Goal: Task Accomplishment & Management: Manage account settings

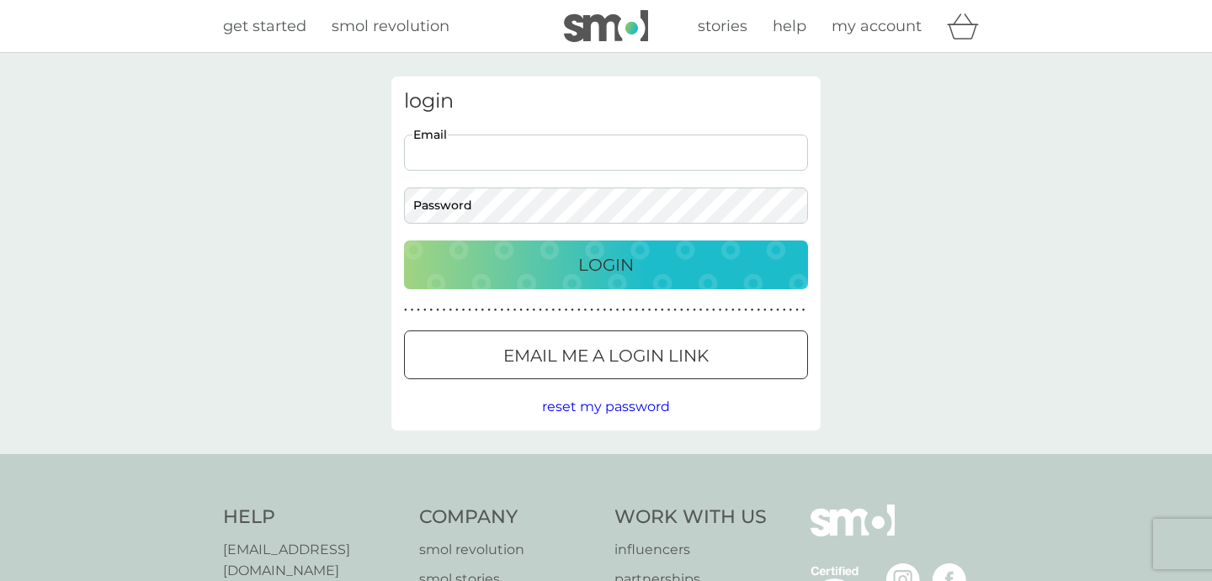
click at [475, 146] on input "Email" at bounding box center [606, 153] width 404 height 36
type input "[EMAIL_ADDRESS][DOMAIN_NAME]"
click at [546, 370] on button "Email me a login link" at bounding box center [606, 355] width 404 height 49
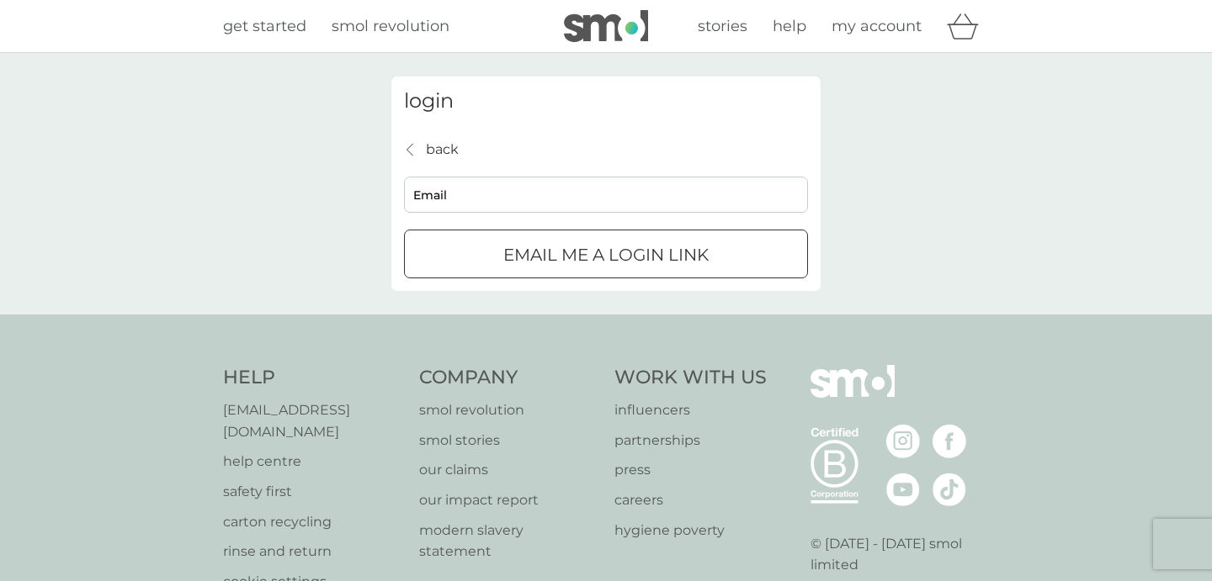
click at [540, 182] on input "Email" at bounding box center [606, 195] width 404 height 36
type input "[EMAIL_ADDRESS][DOMAIN_NAME]"
click at [583, 262] on div "submit" at bounding box center [605, 256] width 61 height 18
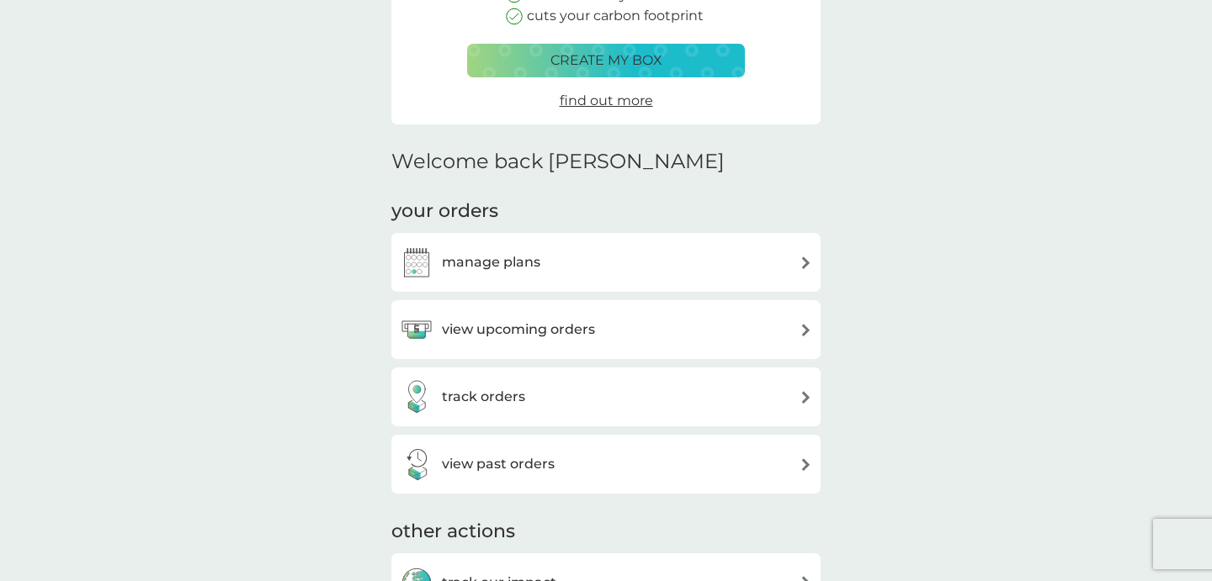
scroll to position [310, 0]
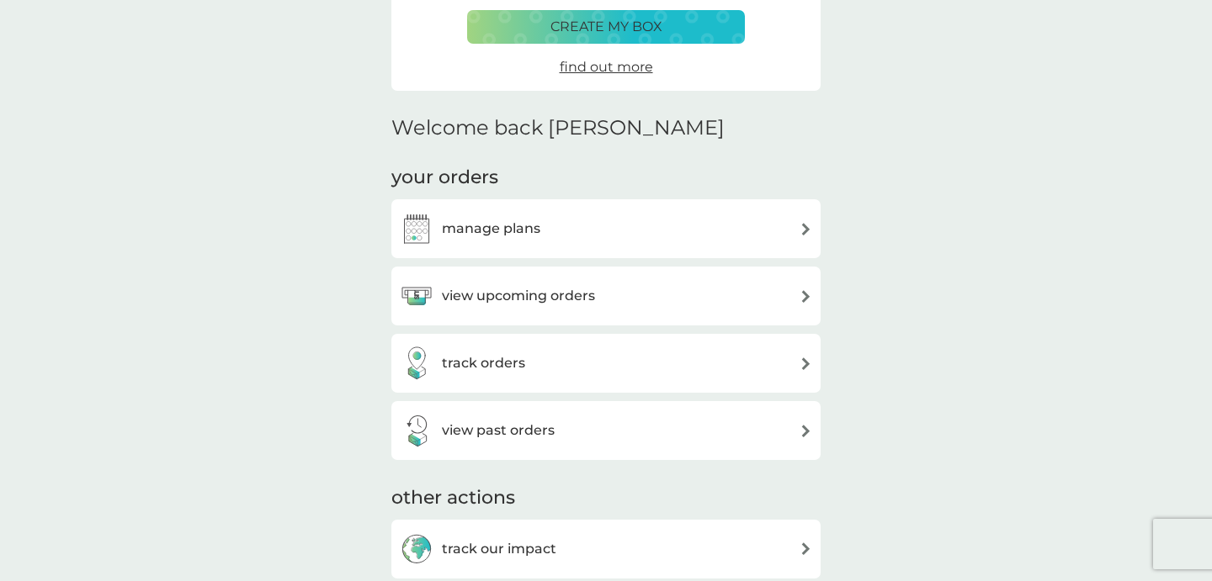
click at [489, 229] on h3 "manage plans" at bounding box center [491, 229] width 98 height 22
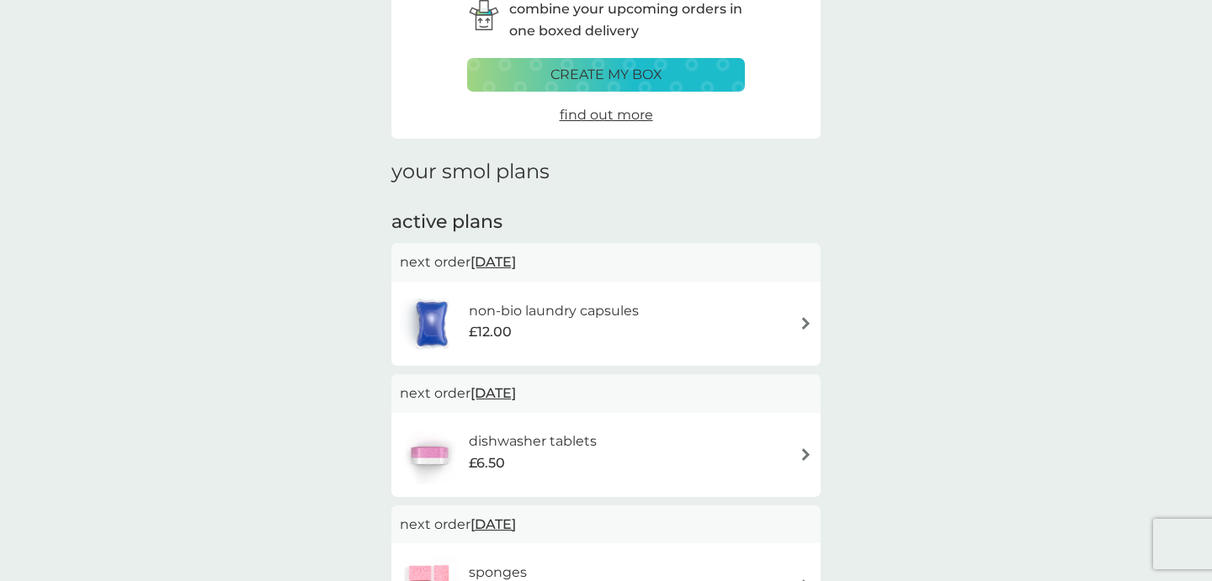
scroll to position [121, 0]
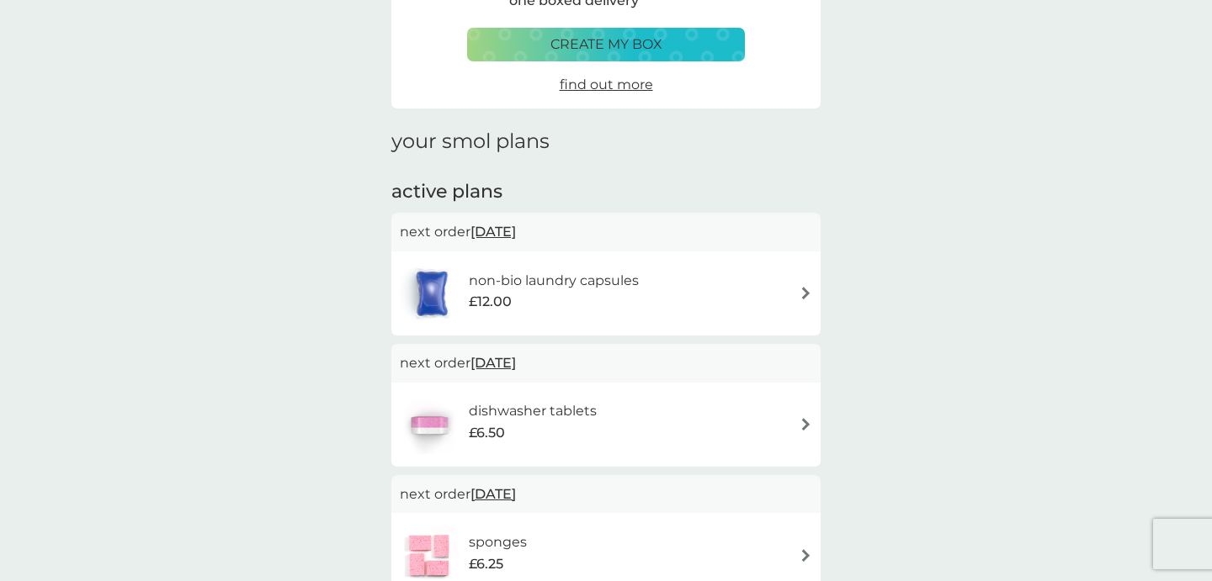
click at [612, 279] on h6 "non-bio laundry capsules" at bounding box center [554, 281] width 170 height 22
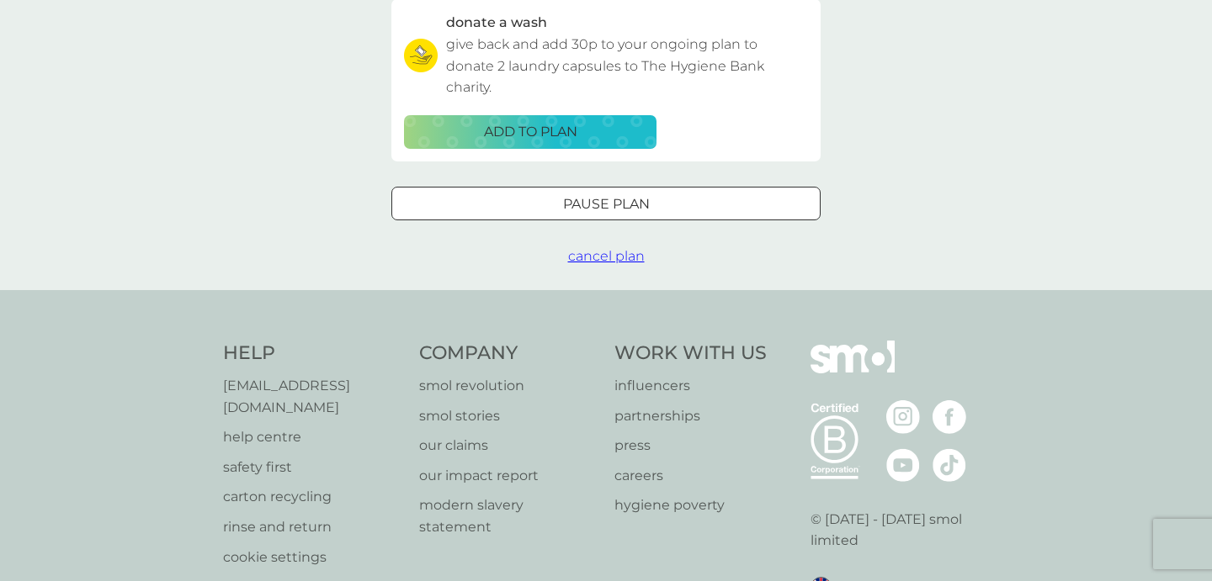
scroll to position [554, 0]
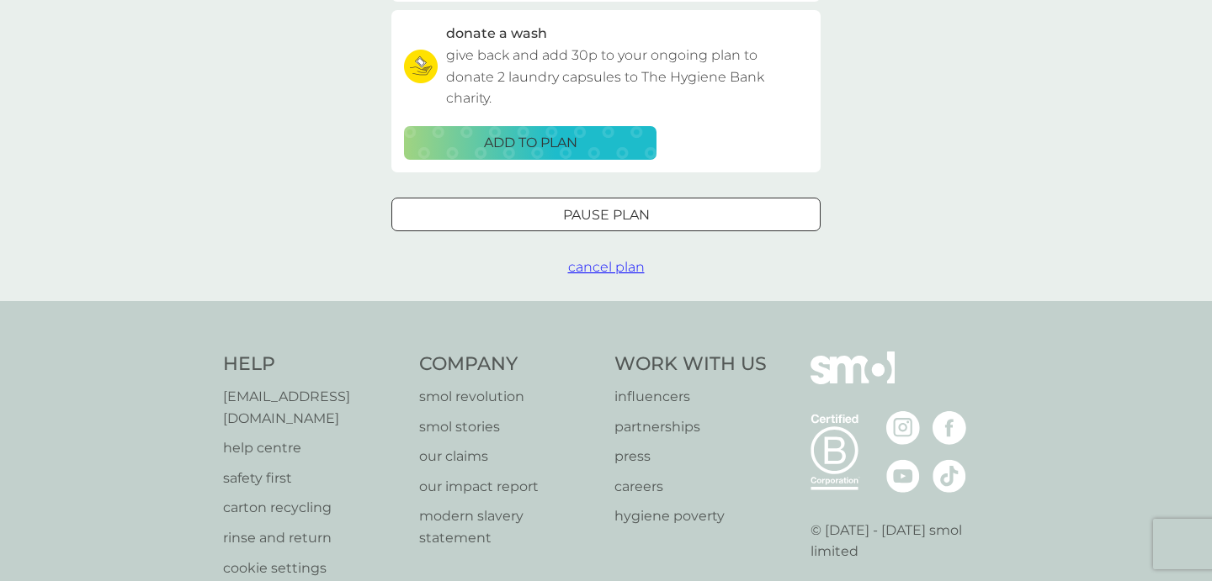
click at [629, 224] on div at bounding box center [605, 215] width 61 height 18
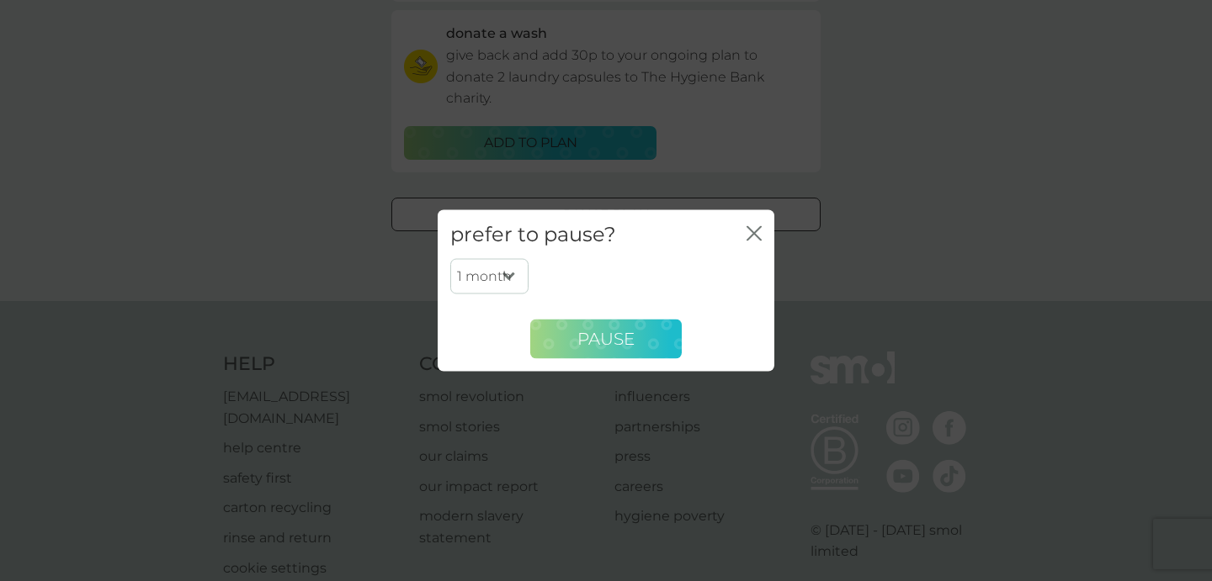
click at [618, 326] on button "Pause" at bounding box center [605, 339] width 151 height 40
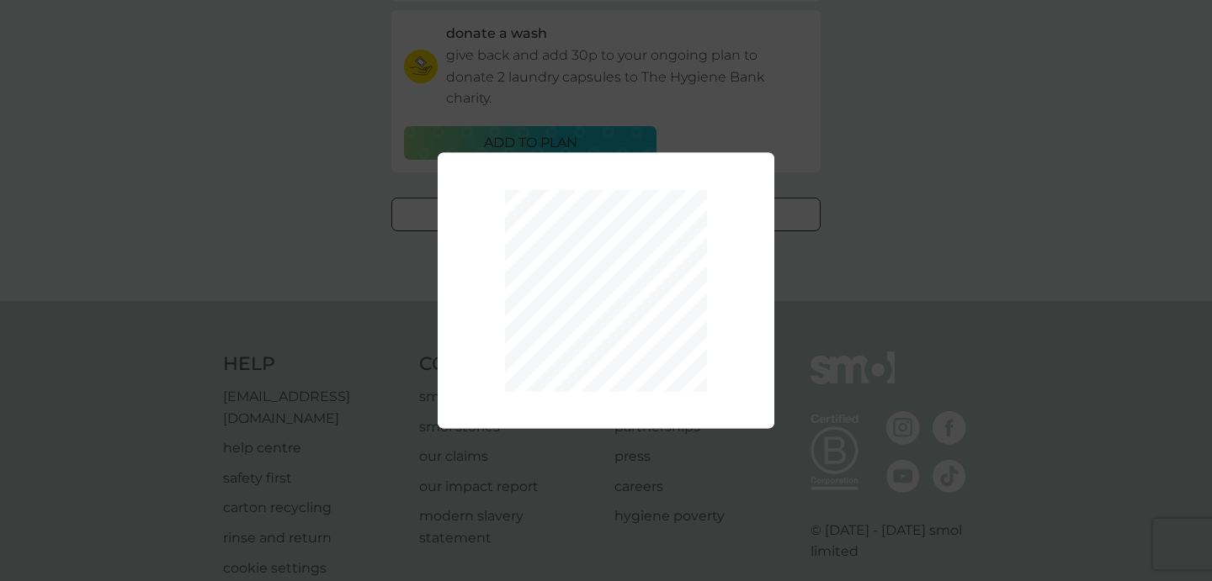
click at [845, 132] on div "1 month 2 months 3 months 4 months 5 months 6 months Pause" at bounding box center [606, 290] width 1212 height 581
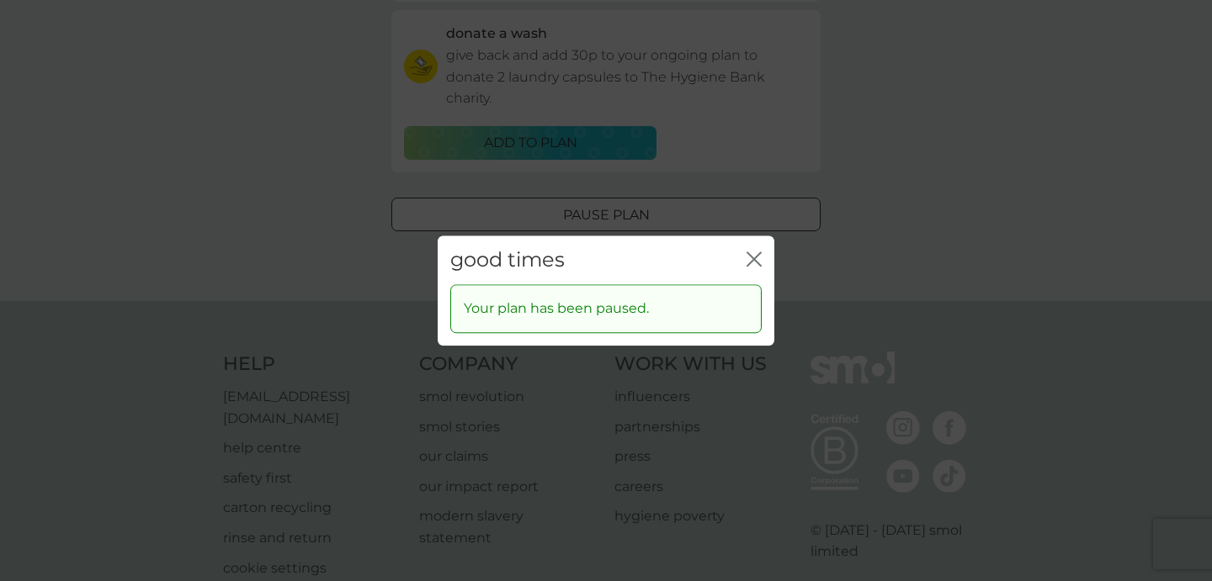
click at [748, 255] on icon "close" at bounding box center [753, 259] width 15 height 15
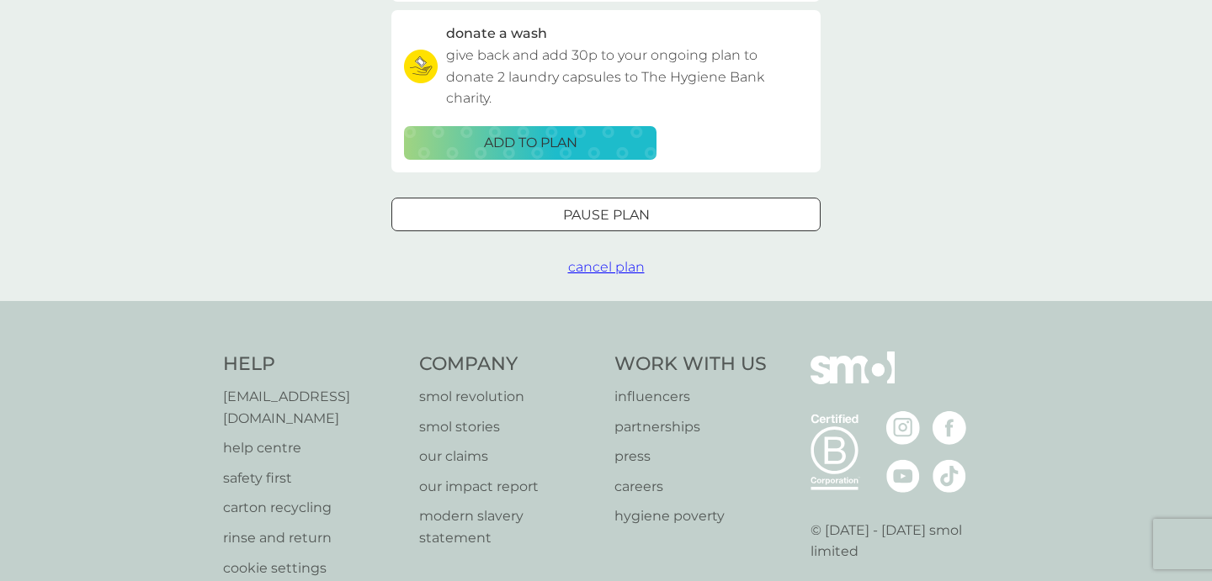
click at [665, 226] on div "Pause plan" at bounding box center [605, 215] width 427 height 22
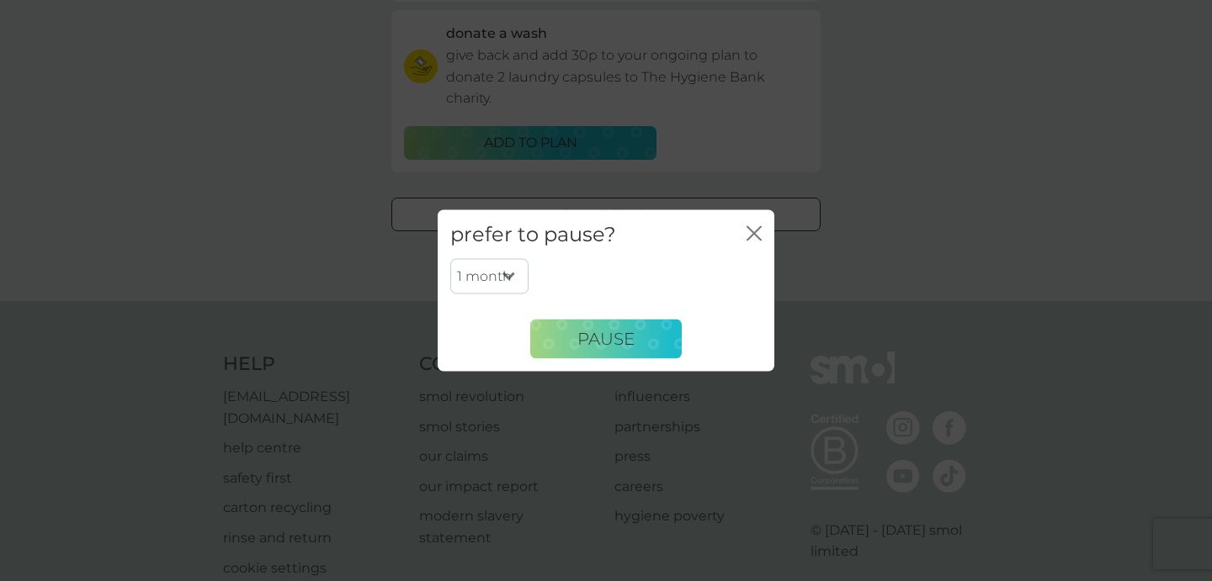
click at [498, 272] on select "1 month 2 months 3 months 4 months 5 months 6 months" at bounding box center [489, 276] width 78 height 35
click at [763, 226] on div "prefer to pause? close" at bounding box center [605, 234] width 337 height 50
click at [752, 232] on icon "close" at bounding box center [753, 232] width 15 height 15
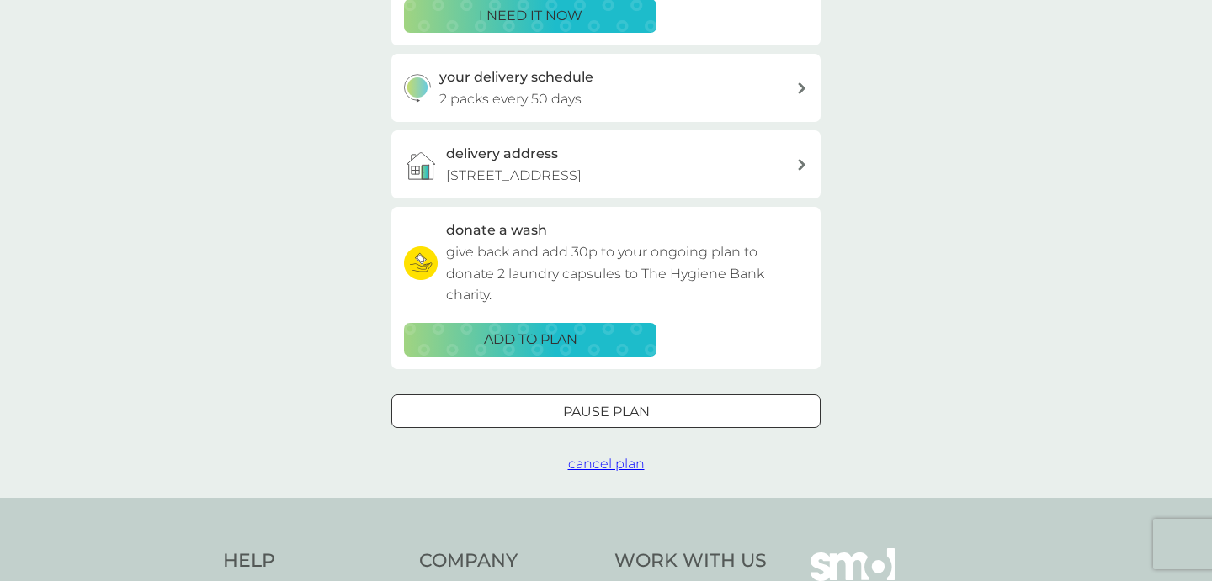
scroll to position [364, 0]
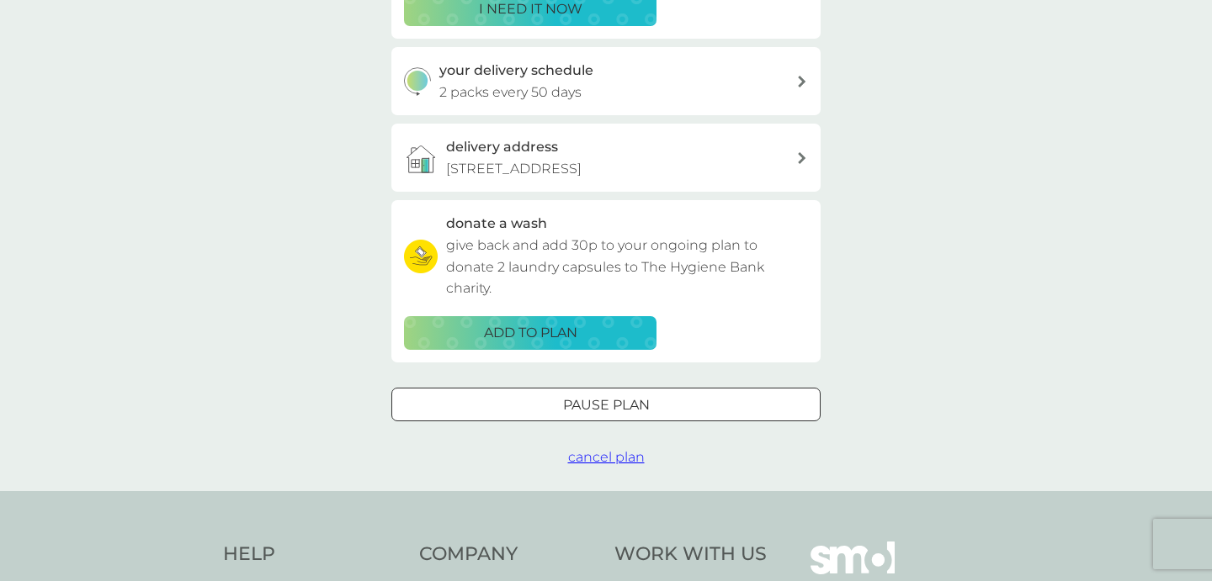
click at [620, 465] on span "cancel plan" at bounding box center [606, 457] width 77 height 16
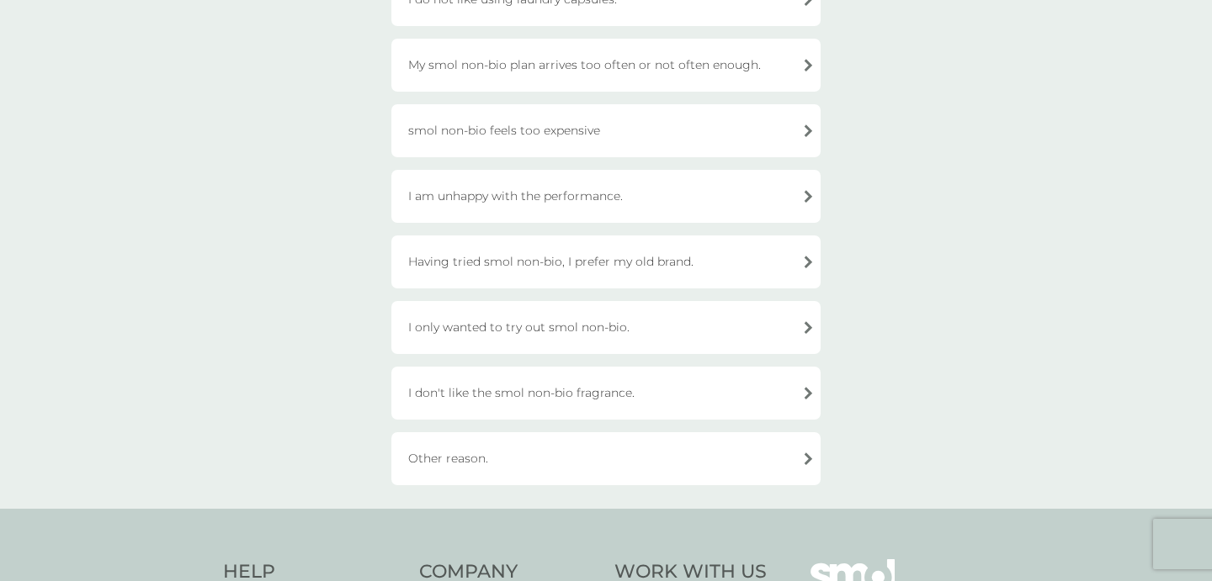
click at [587, 472] on div "Other reason." at bounding box center [605, 458] width 429 height 53
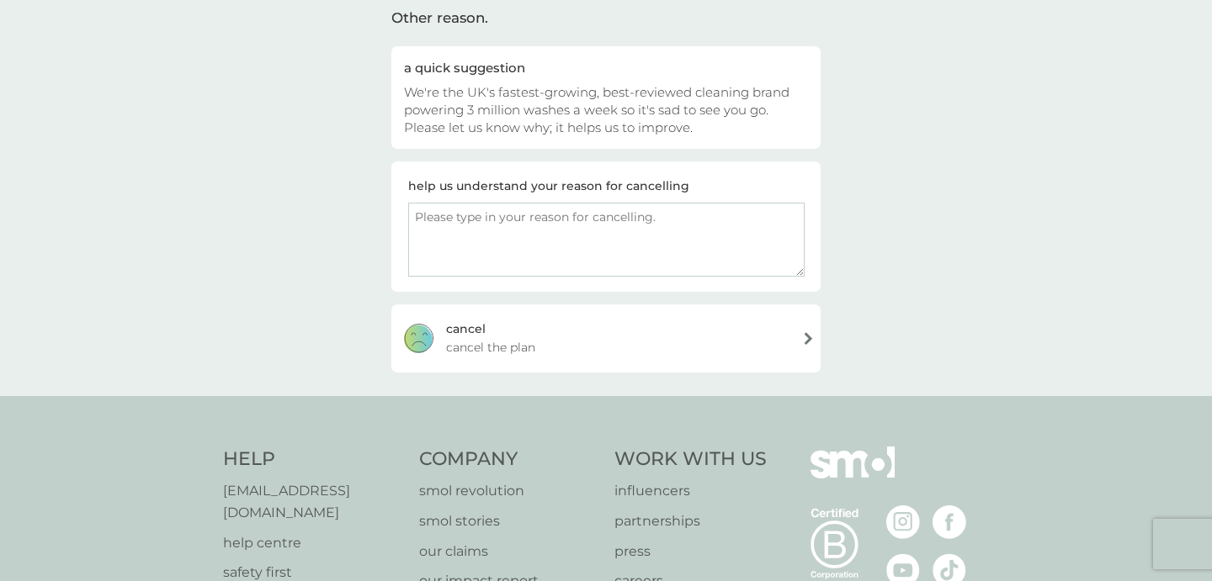
scroll to position [85, 0]
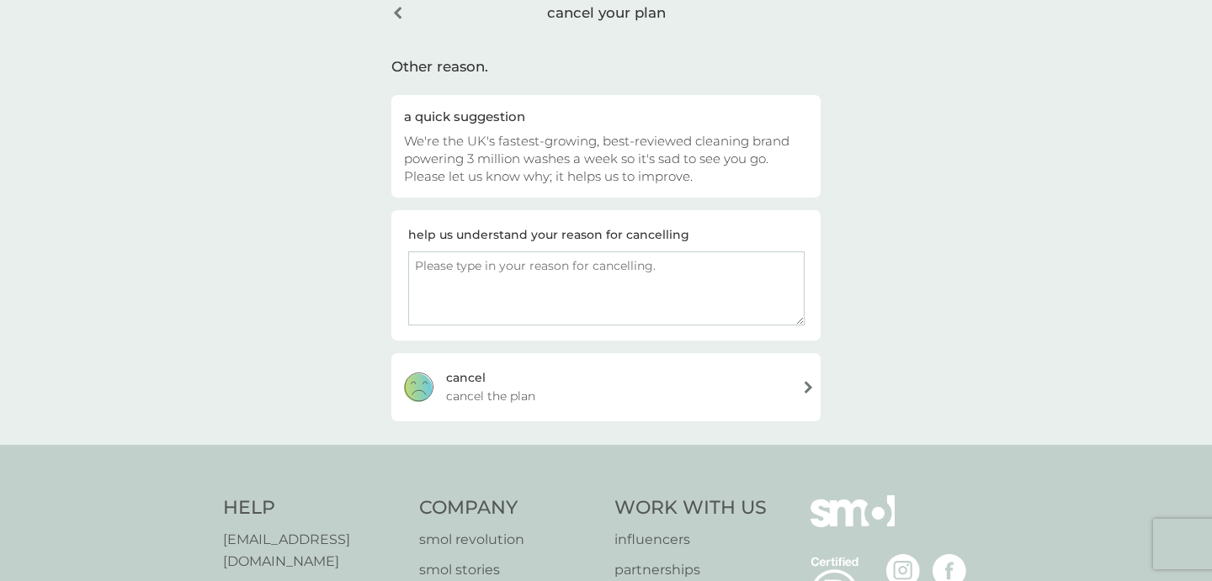
click at [565, 281] on textarea at bounding box center [606, 289] width 396 height 74
click at [618, 316] on textarea "I am going travelling indefinitely" at bounding box center [606, 289] width 396 height 74
type textarea "I am going travelling indefinitely"
click at [614, 377] on div "cancel cancel the plan" at bounding box center [605, 386] width 429 height 67
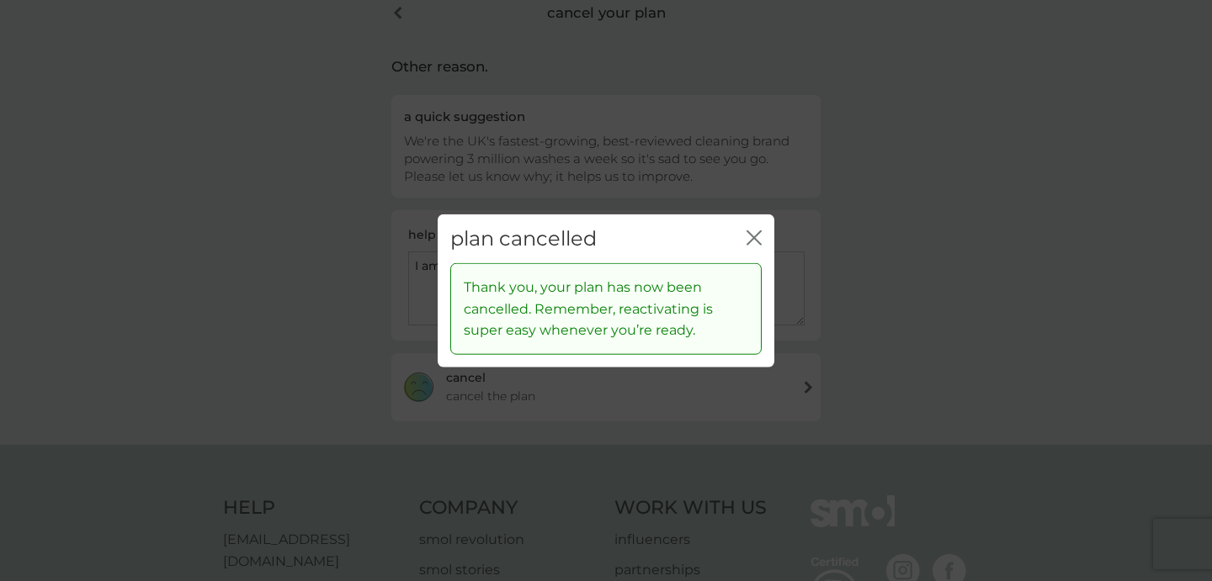
click at [751, 231] on icon "close" at bounding box center [753, 237] width 15 height 15
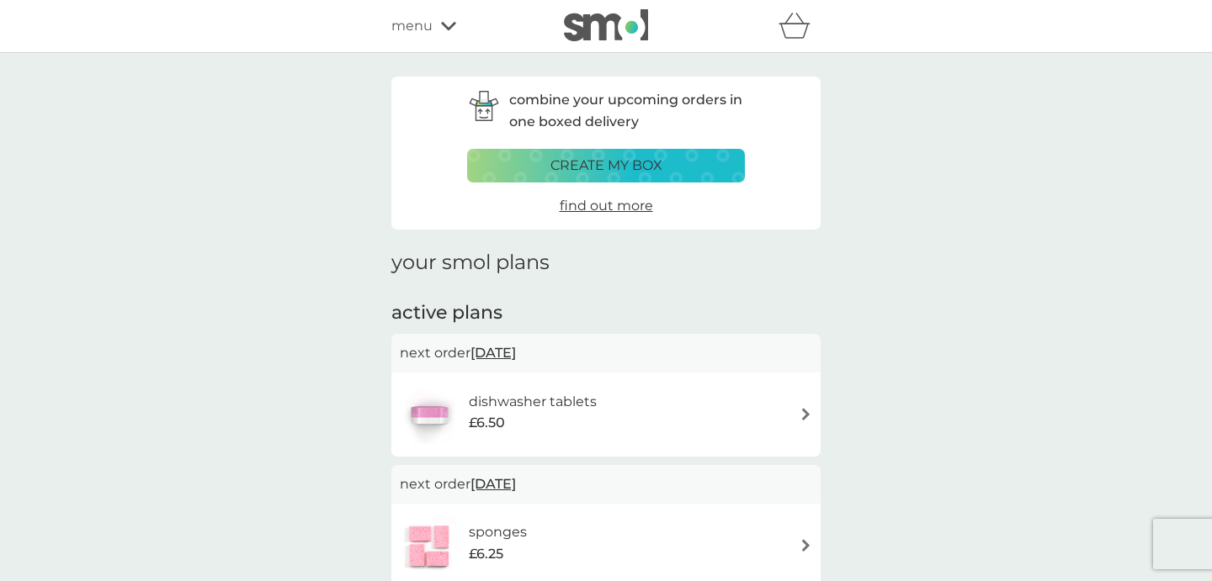
click at [579, 416] on div "£6.50" at bounding box center [533, 423] width 128 height 22
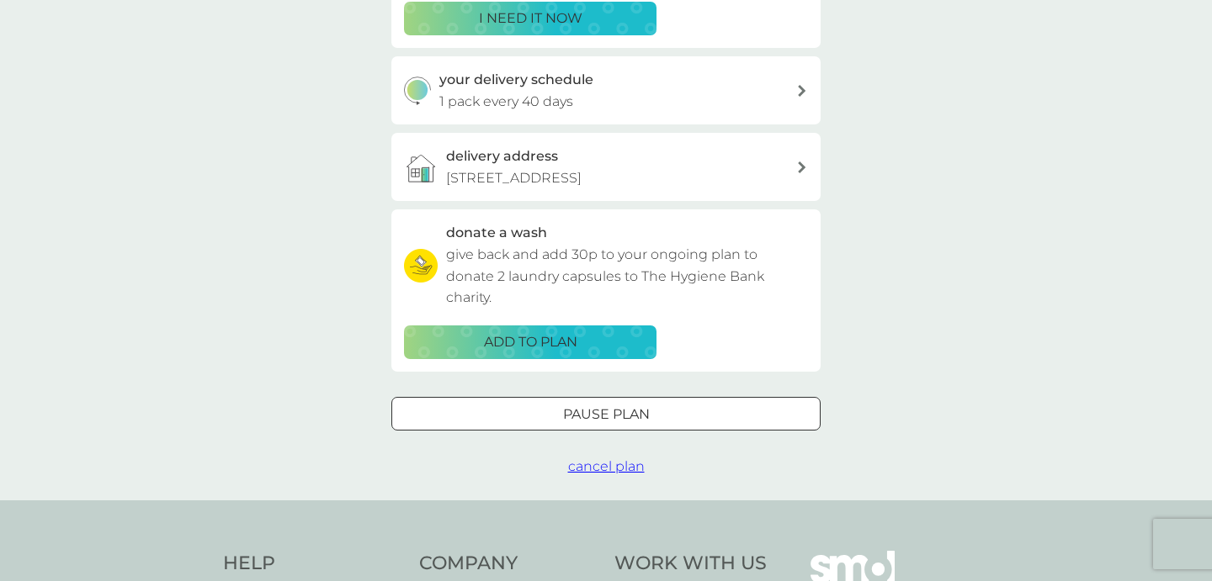
scroll to position [434, 0]
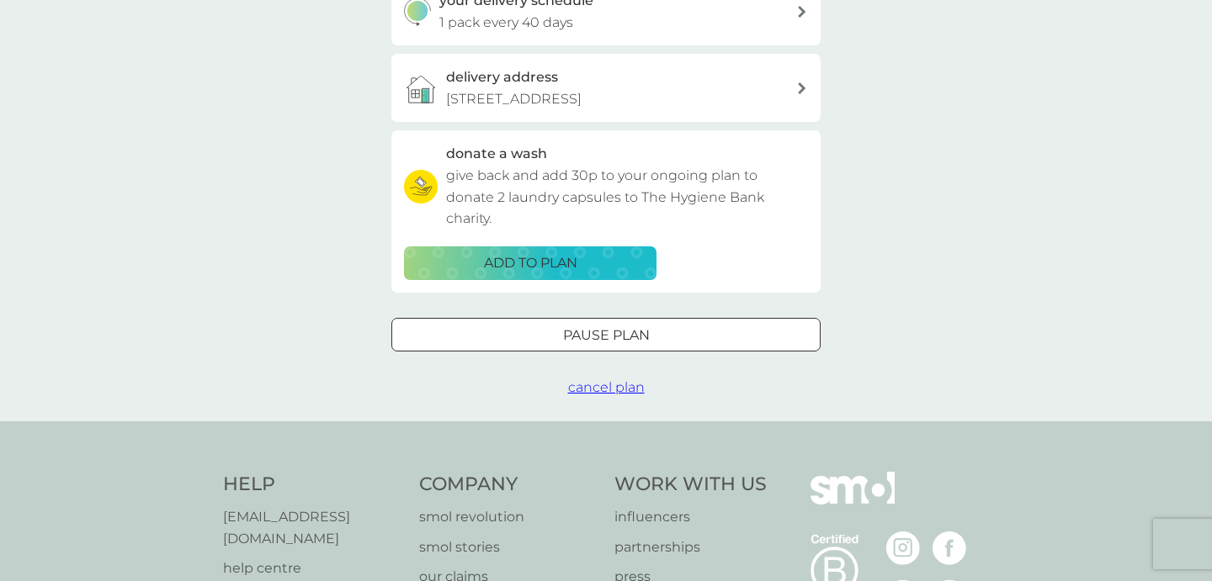
click at [618, 395] on span "cancel plan" at bounding box center [606, 387] width 77 height 16
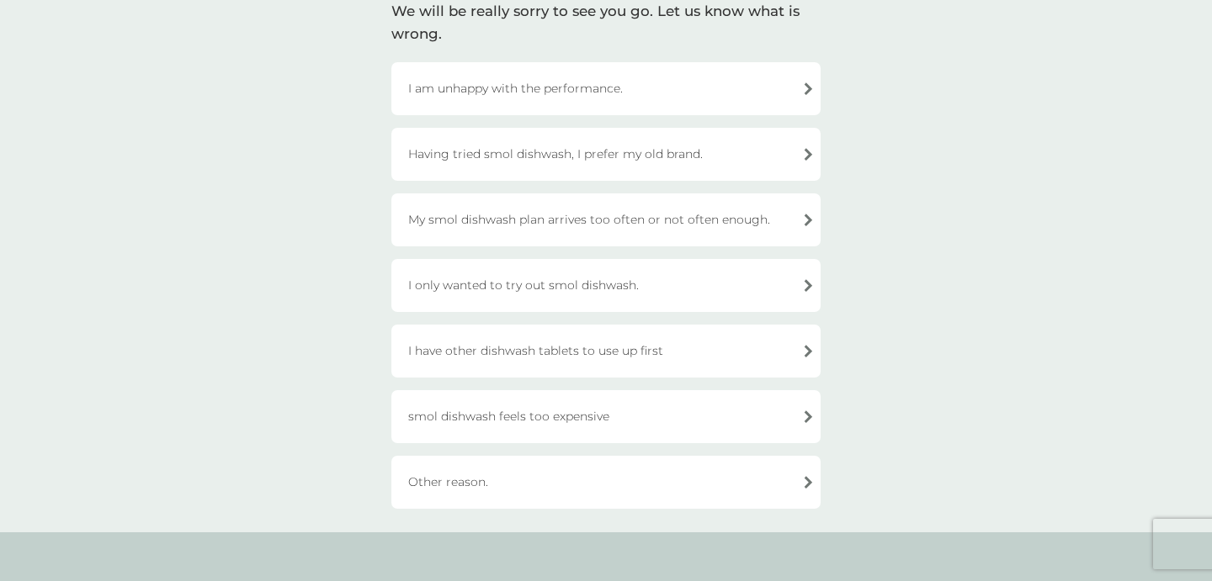
scroll to position [138, 0]
click at [633, 487] on div "Other reason." at bounding box center [605, 481] width 429 height 53
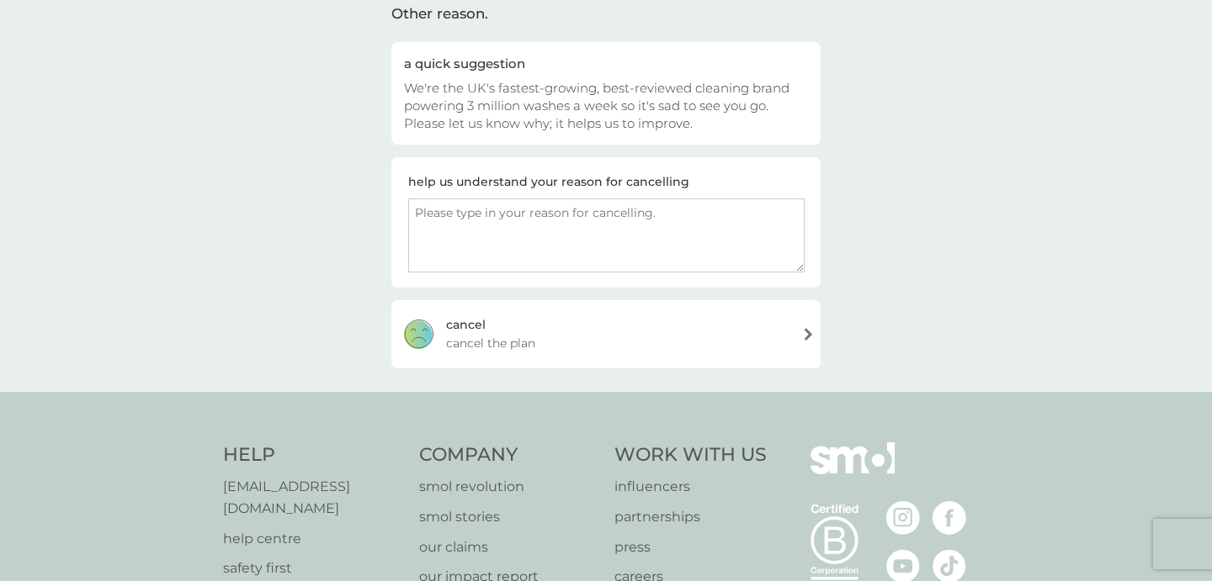
click at [589, 246] on textarea at bounding box center [606, 236] width 396 height 74
drag, startPoint x: 617, startPoint y: 215, endPoint x: 369, endPoint y: 215, distance: 248.2
click at [369, 215] on div "cancel your plan Other reason. a quick suggestion We're the UK's fastest-growin…" at bounding box center [606, 153] width 1212 height 477
type textarea "I am going travelling indefinitely"
click at [517, 321] on div "cancel cancel the plan" at bounding box center [605, 333] width 429 height 67
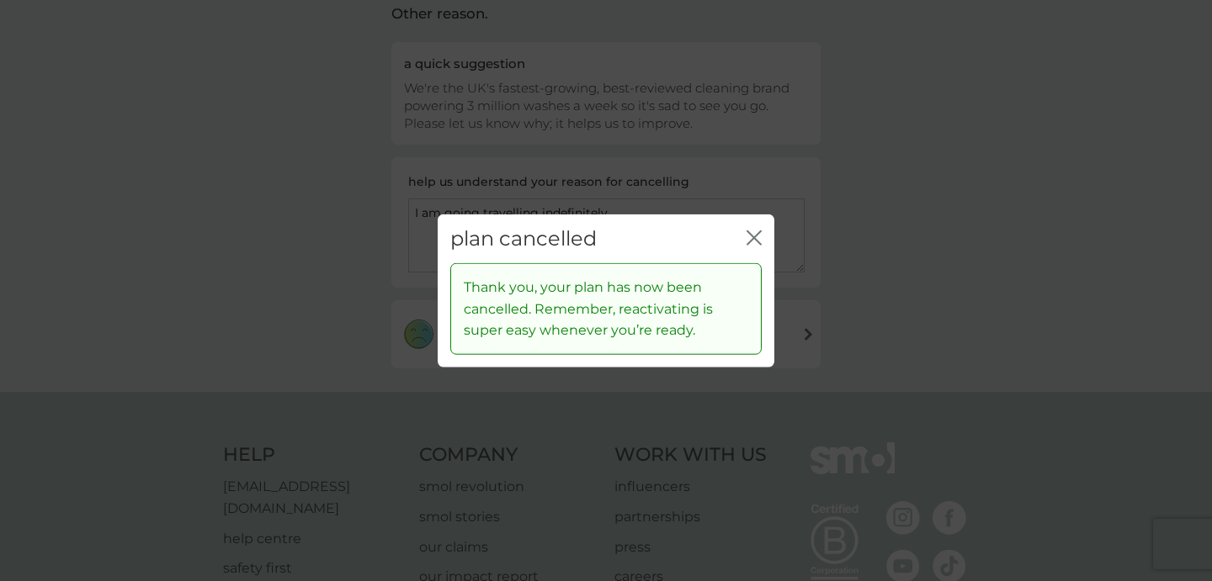
click at [759, 237] on icon "close" at bounding box center [753, 237] width 15 height 15
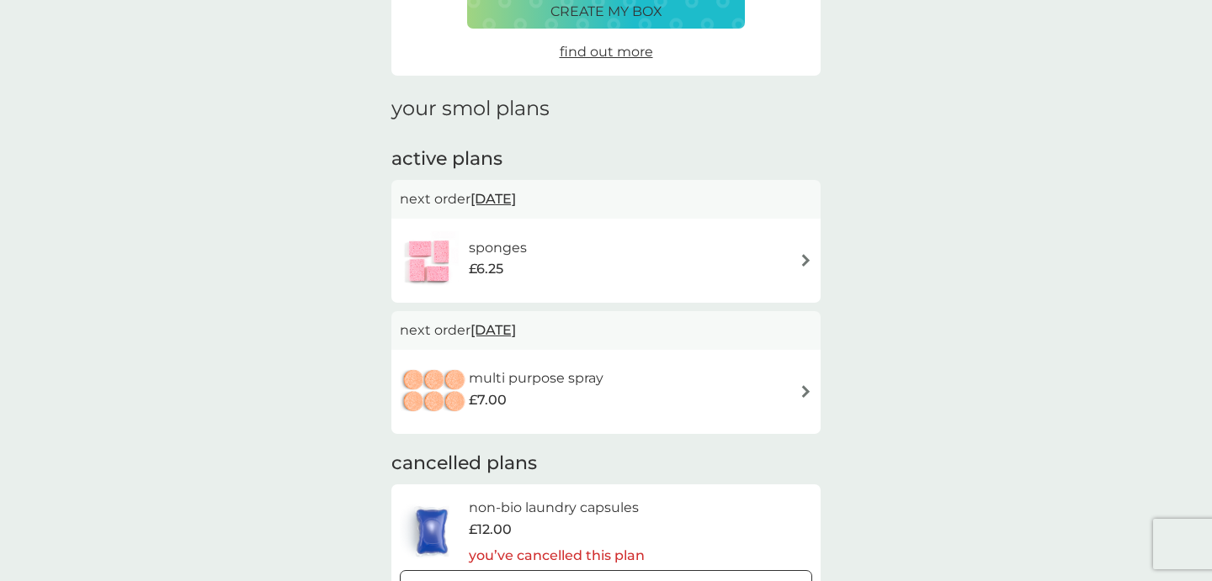
scroll to position [186, 0]
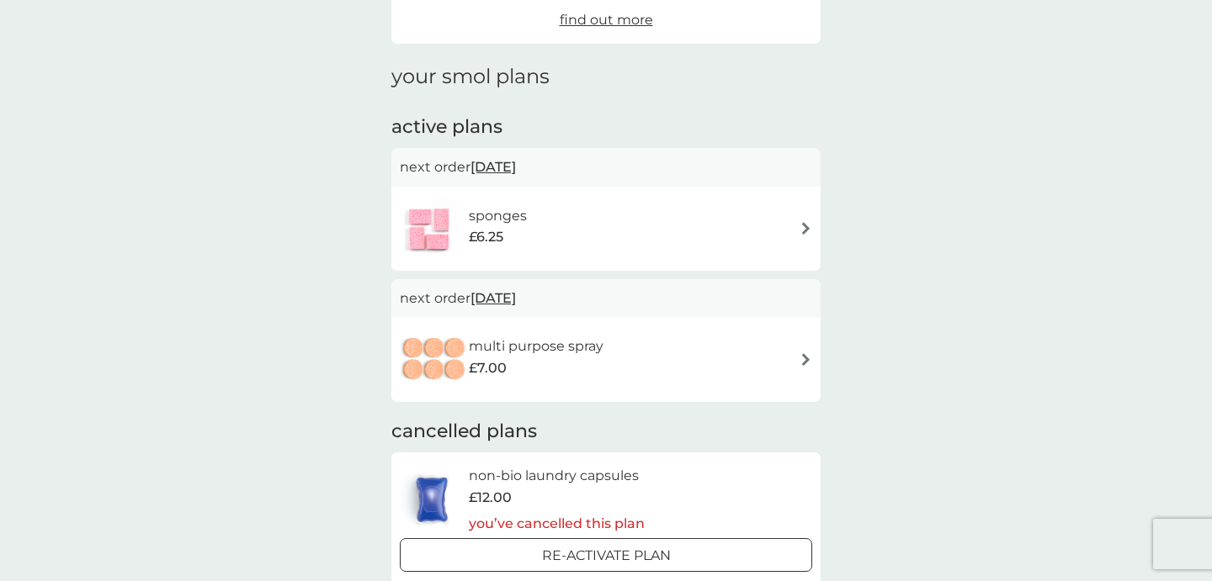
click at [581, 347] on h6 "multi purpose spray" at bounding box center [536, 347] width 135 height 22
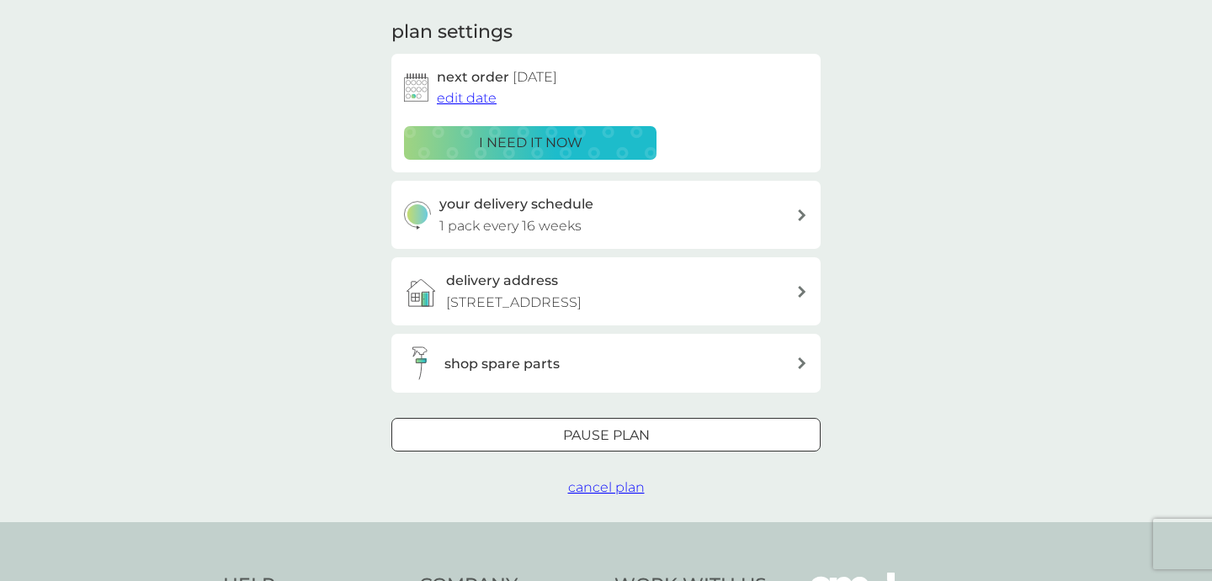
scroll to position [571, 0]
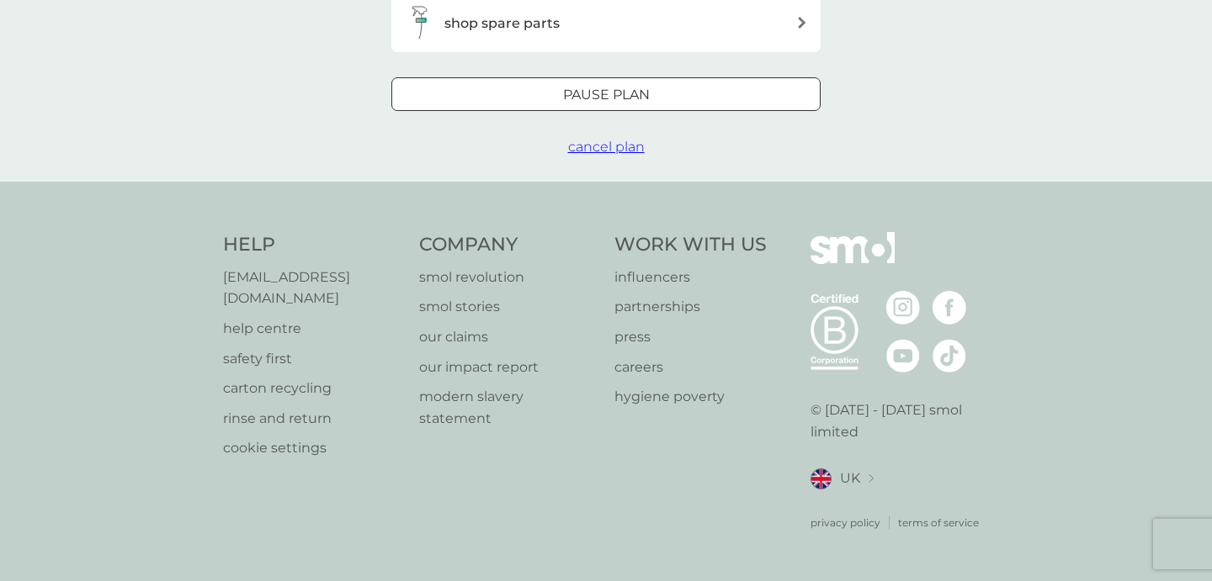
click at [625, 158] on button "cancel plan" at bounding box center [606, 147] width 77 height 22
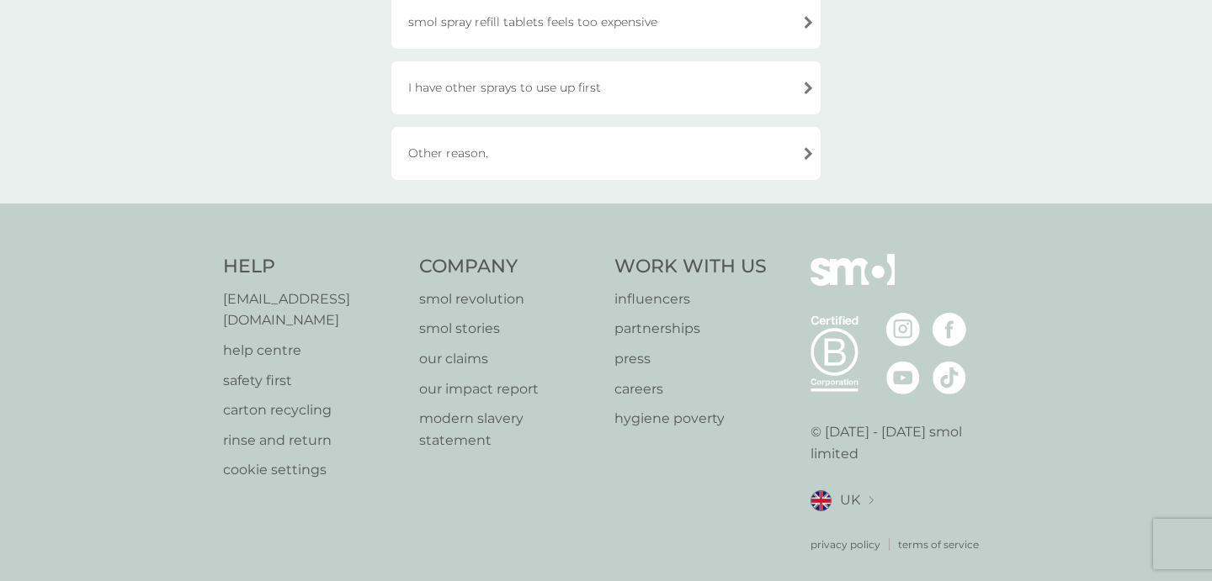
click at [584, 173] on div "Other reason." at bounding box center [605, 153] width 429 height 53
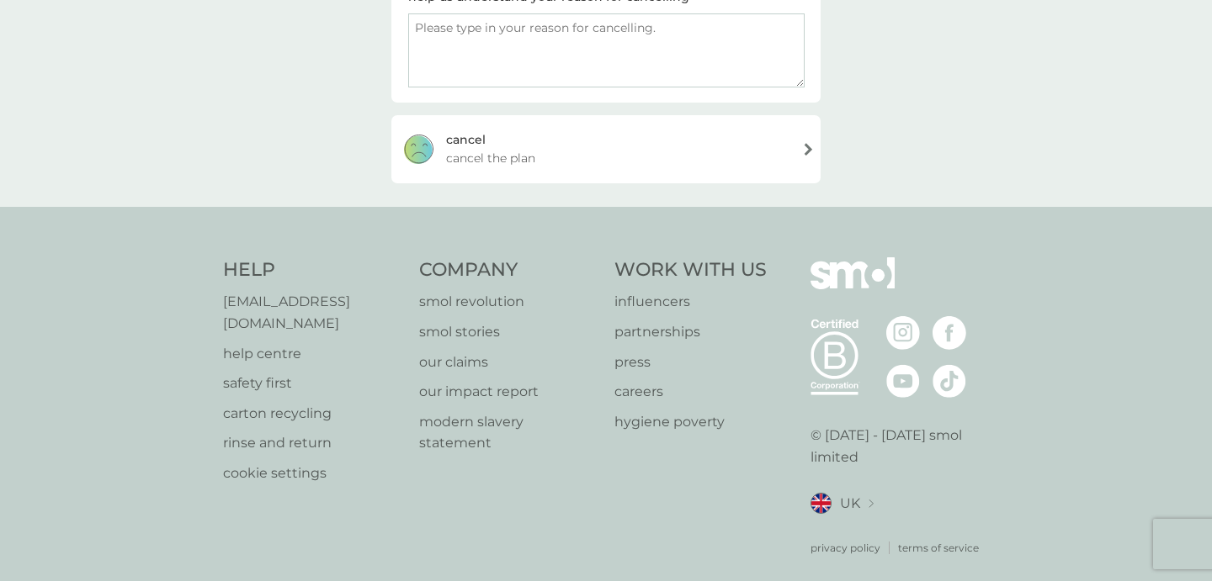
click at [542, 61] on textarea at bounding box center [606, 50] width 396 height 74
paste textarea "I am going travelling indefinitely"
type textarea "I am going travelling indefinitely"
click at [557, 161] on div "cancel cancel the plan" at bounding box center [605, 148] width 429 height 67
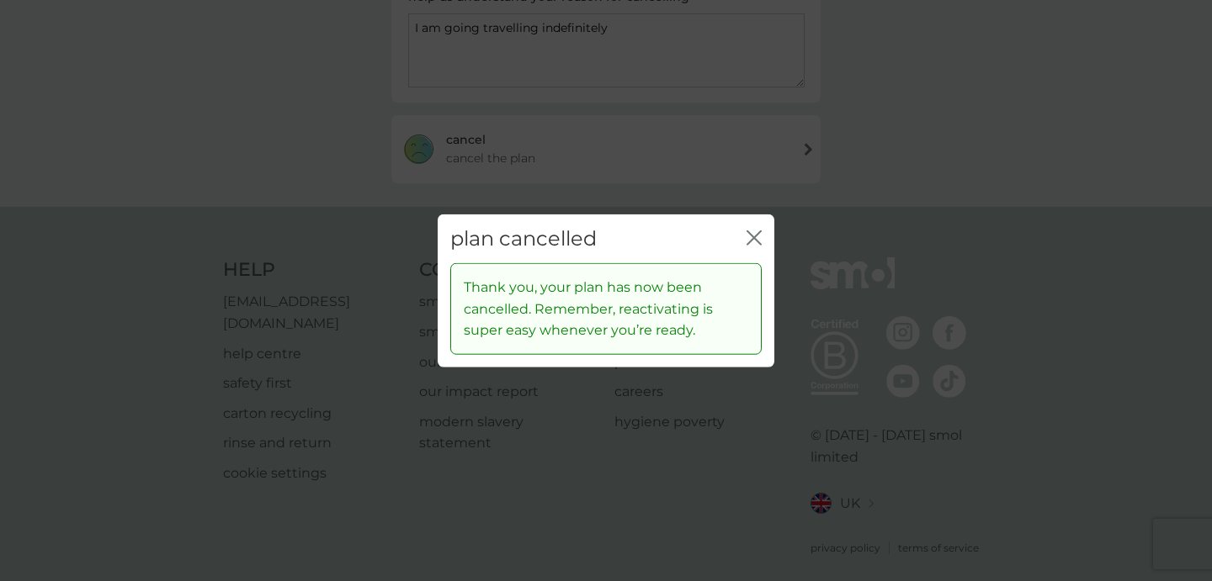
click at [749, 222] on div "plan cancelled close" at bounding box center [605, 239] width 337 height 50
click at [749, 231] on icon "close" at bounding box center [753, 237] width 15 height 15
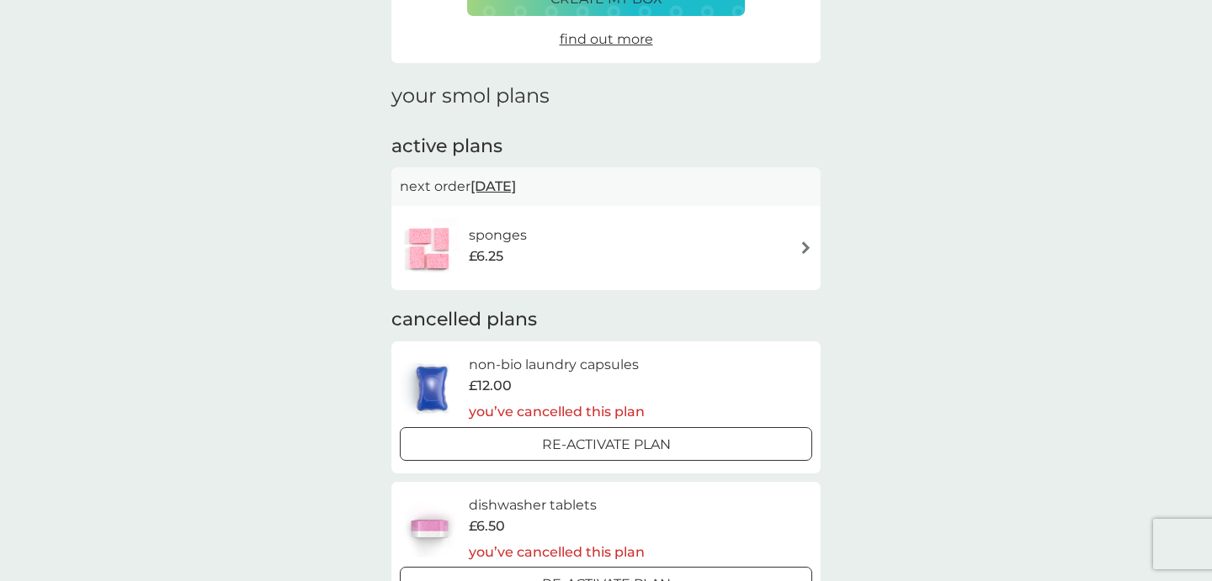
scroll to position [133, 0]
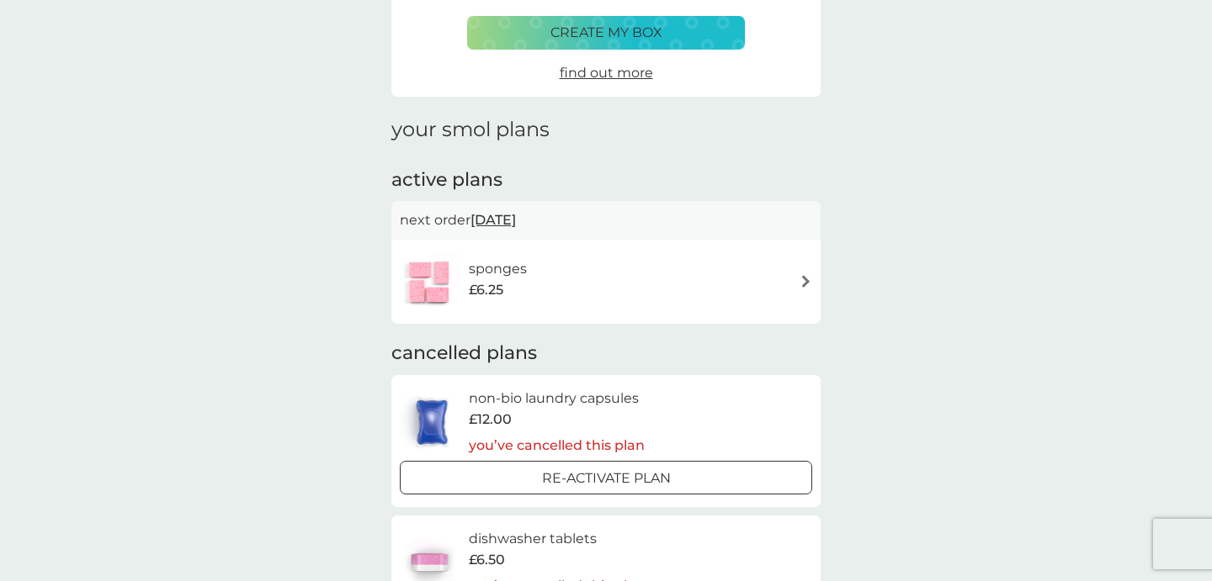
click at [533, 269] on div "sponges £6.25" at bounding box center [506, 281] width 75 height 47
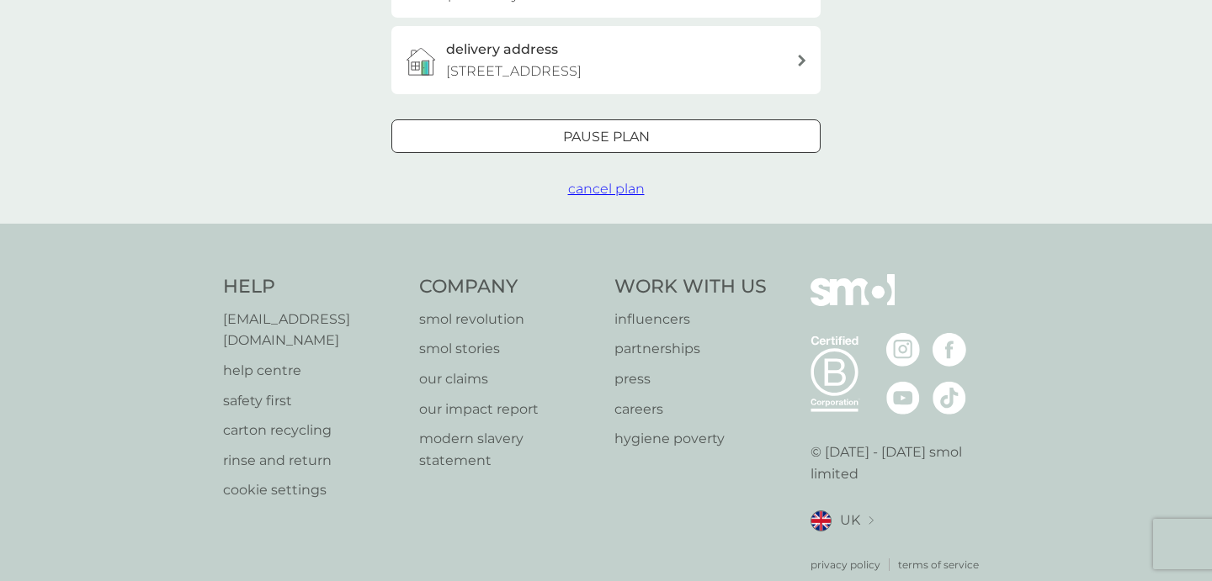
scroll to position [504, 0]
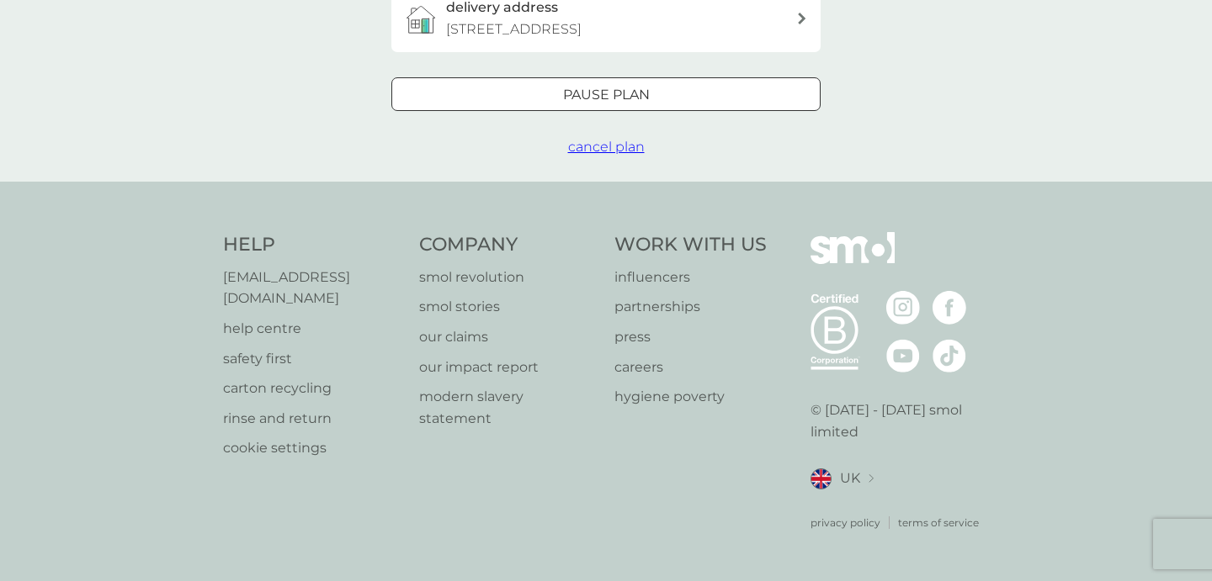
click at [621, 155] on span "cancel plan" at bounding box center [606, 147] width 77 height 16
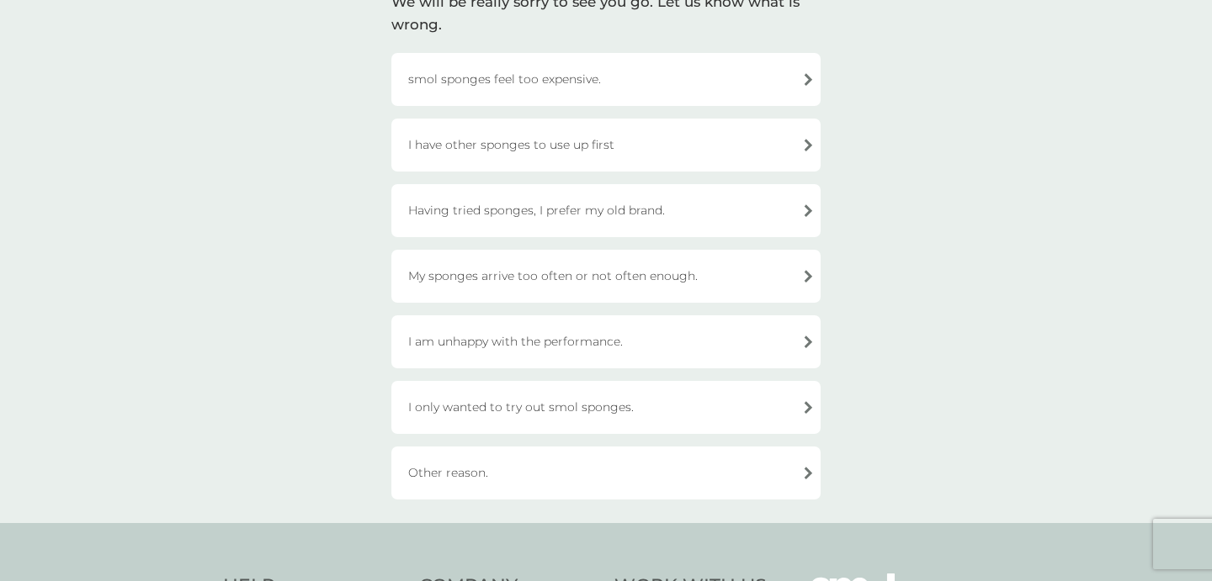
scroll to position [159, 0]
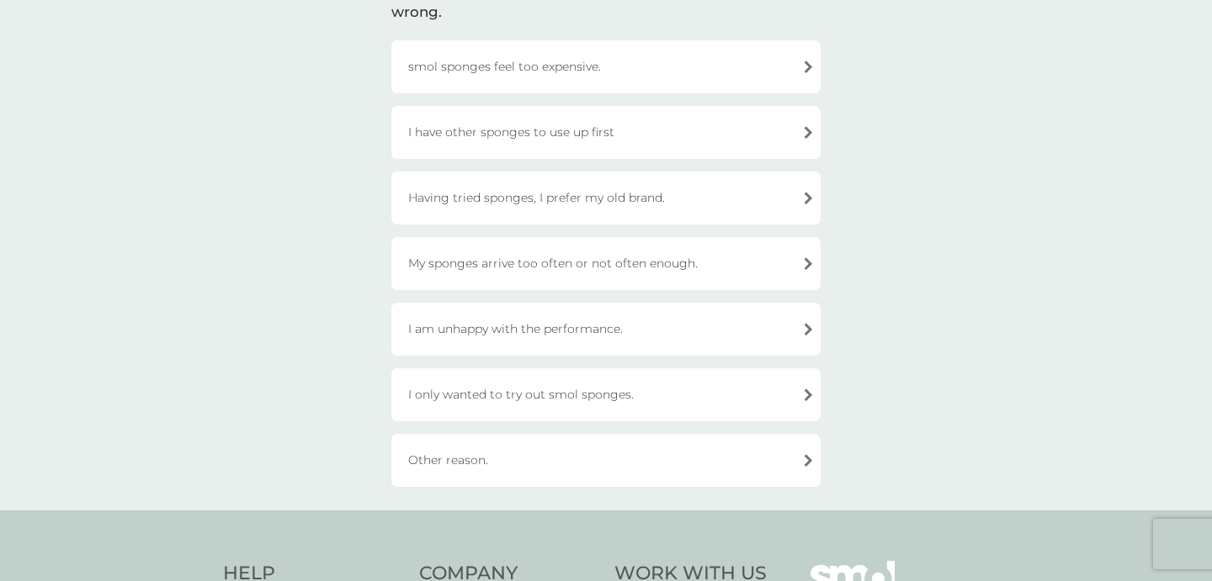
click at [583, 465] on div "Other reason." at bounding box center [605, 460] width 429 height 53
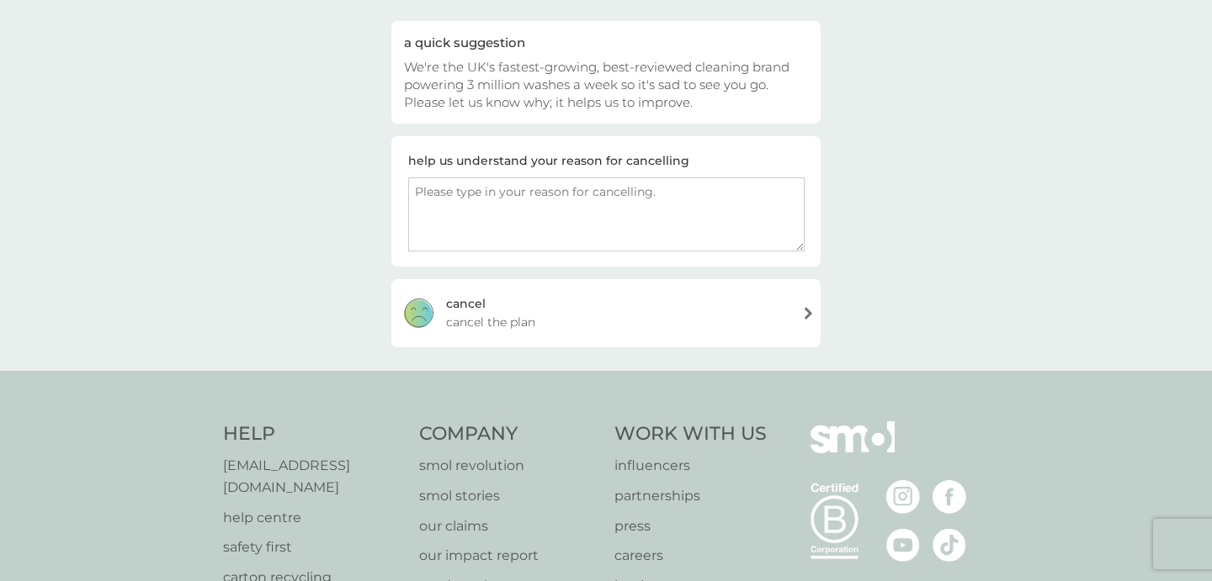
click at [581, 196] on textarea at bounding box center [606, 215] width 396 height 74
paste textarea "I am going travelling indefinitely"
type textarea "I am going travelling indefinitely"
click at [598, 304] on div "cancel cancel the plan" at bounding box center [605, 312] width 429 height 67
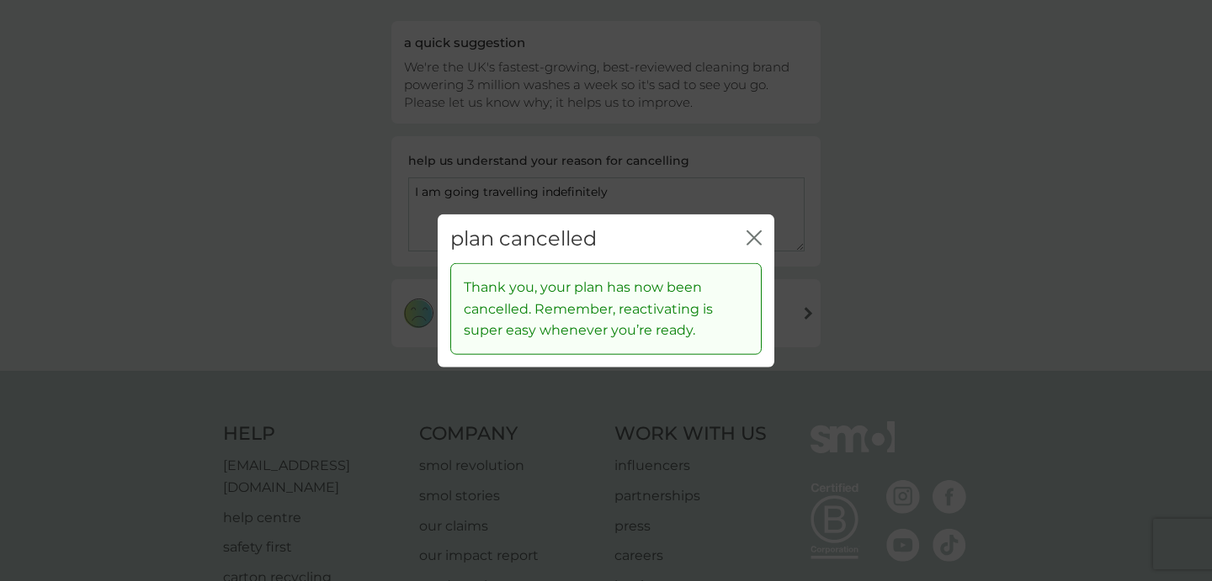
click at [755, 239] on icon "close" at bounding box center [757, 237] width 7 height 13
